Goal: Task Accomplishment & Management: Manage account settings

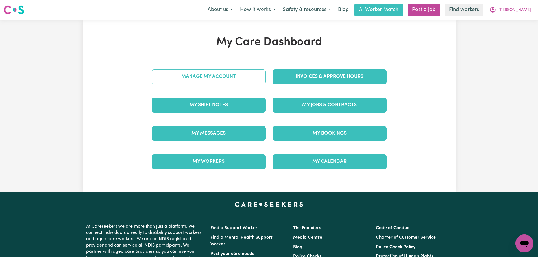
click at [209, 76] on link "Manage My Account" at bounding box center [209, 76] width 114 height 15
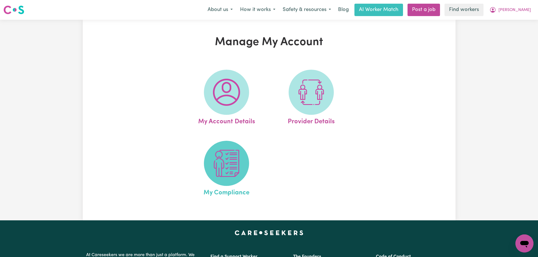
click at [229, 179] on span at bounding box center [226, 163] width 45 height 45
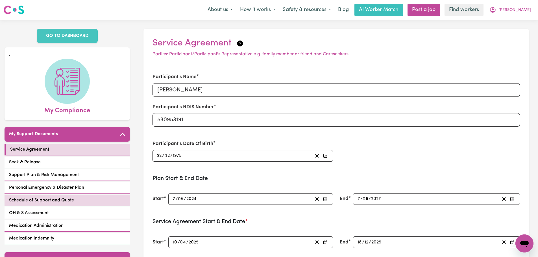
scroll to position [141, 0]
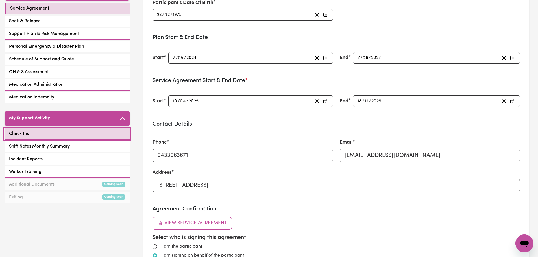
click at [54, 131] on link "Check Ins" at bounding box center [67, 134] width 125 height 12
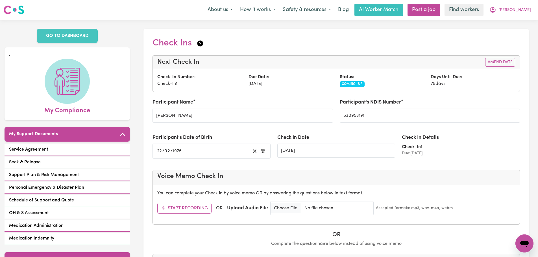
click at [339, 84] on div "Status: COMING_UP" at bounding box center [381, 81] width 91 height 14
drag, startPoint x: 446, startPoint y: 82, endPoint x: 422, endPoint y: 82, distance: 23.7
click at [422, 82] on div "Check-In Number: Check-In 1 Due Date: [DATE] Status: COMING_UP Days Until Due: …" at bounding box center [336, 81] width 365 height 14
click at [428, 82] on div "Days Until Due: 75 days" at bounding box center [472, 81] width 91 height 14
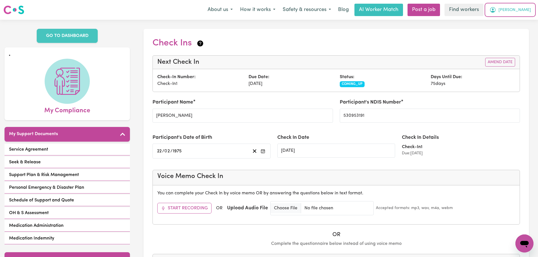
click at [527, 10] on span "[PERSON_NAME]" at bounding box center [514, 10] width 32 height 6
click at [513, 32] on link "Logout" at bounding box center [512, 32] width 45 height 11
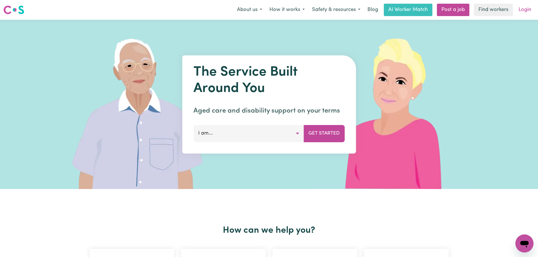
click at [531, 10] on link "Login" at bounding box center [524, 10] width 19 height 12
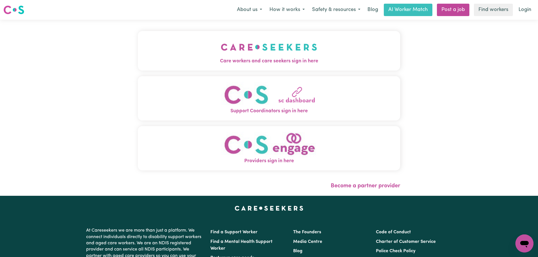
click at [149, 61] on span "Care workers and care seekers sign in here" at bounding box center [269, 61] width 262 height 7
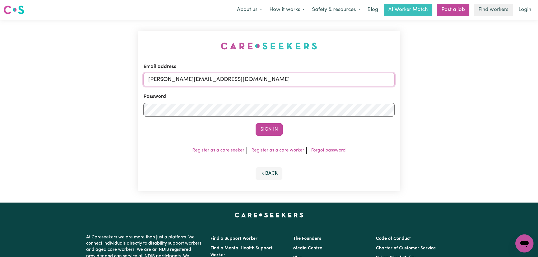
click at [238, 78] on input "[PERSON_NAME][EMAIL_ADDRESS][DOMAIN_NAME]" at bounding box center [268, 80] width 251 height 14
drag, startPoint x: 291, startPoint y: 75, endPoint x: 177, endPoint y: 79, distance: 114.7
click at [177, 79] on input "[EMAIL_ADDRESS][DOMAIN_NAME] |" at bounding box center [268, 80] width 251 height 14
click at [257, 130] on button "Sign In" at bounding box center [269, 129] width 27 height 12
click at [258, 79] on input "[EMAIL_ADDRESS][DOMAIN_NAME] |" at bounding box center [268, 80] width 251 height 14
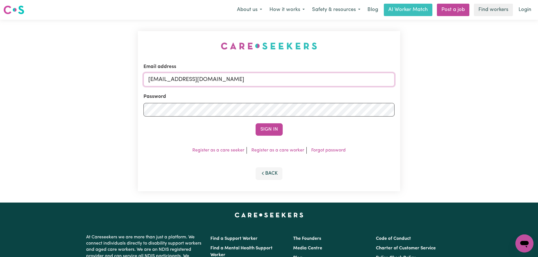
type input "[EMAIL_ADDRESS][DOMAIN_NAME]"
click at [256, 123] on button "Sign In" at bounding box center [269, 129] width 27 height 12
